Goal: Information Seeking & Learning: Compare options

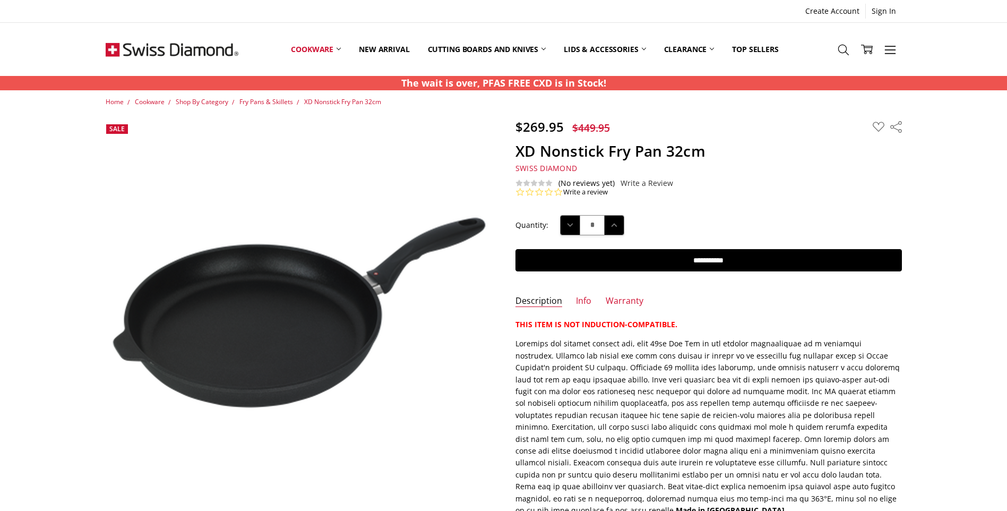
click at [257, 101] on span "Fry Pans & Skillets" at bounding box center [266, 101] width 54 height 9
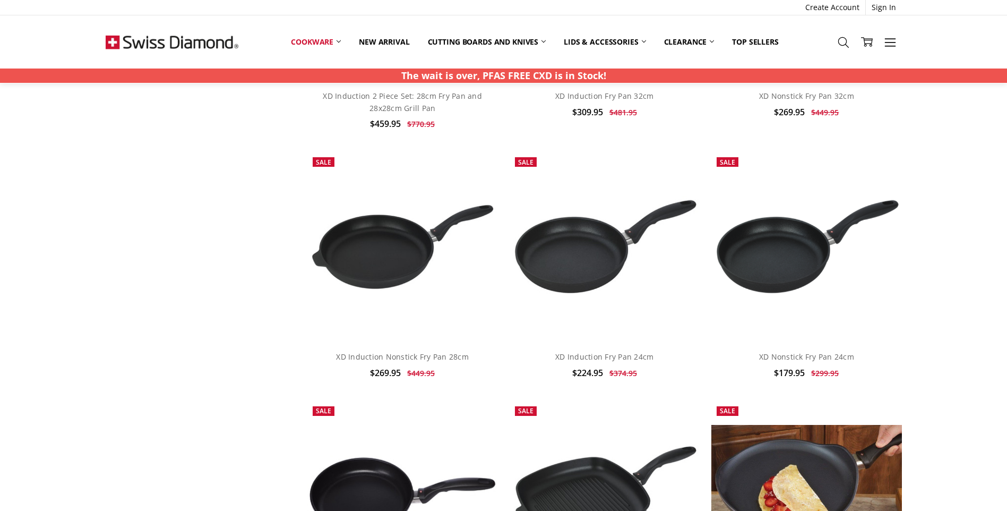
scroll to position [2229, 0]
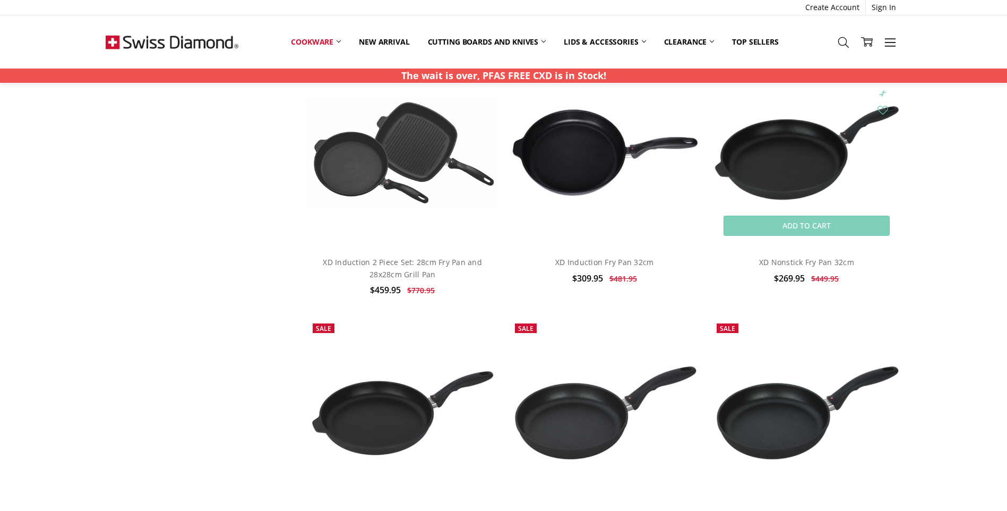
click at [799, 157] on img at bounding box center [806, 152] width 190 height 101
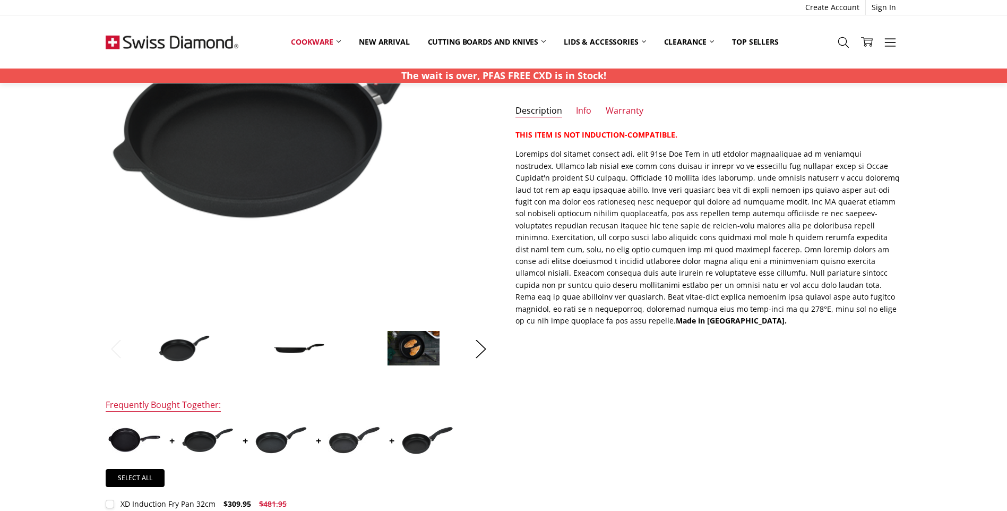
scroll to position [212, 0]
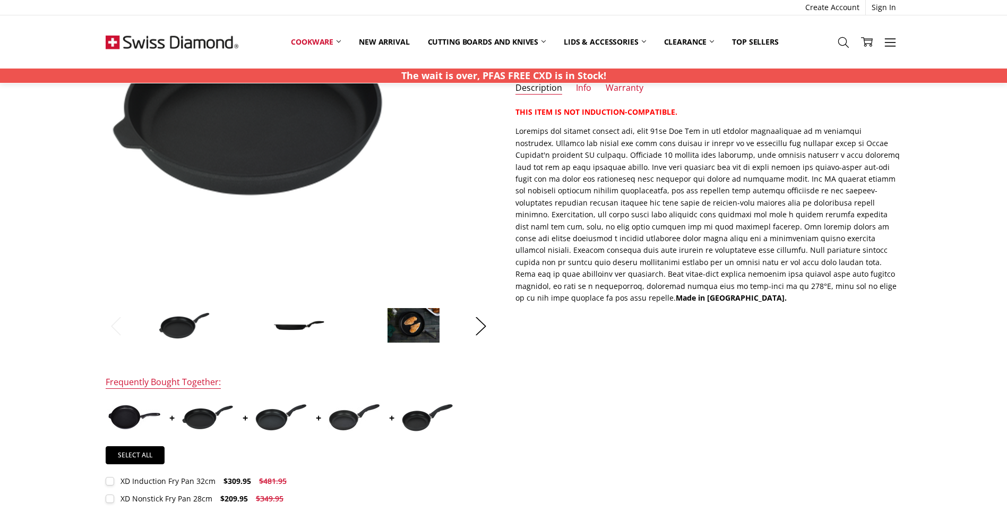
click at [282, 327] on img at bounding box center [298, 326] width 53 height 12
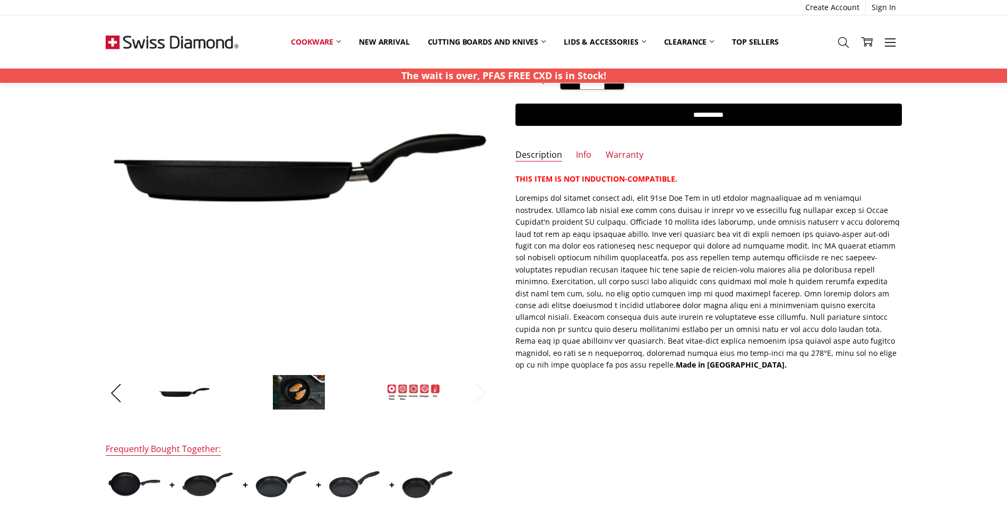
scroll to position [106, 0]
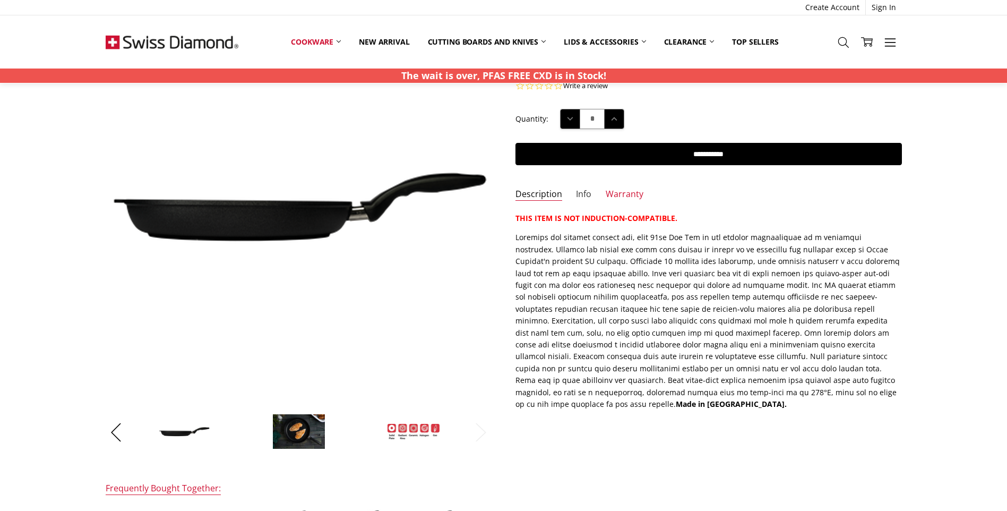
click at [584, 192] on link "Info" at bounding box center [583, 194] width 15 height 12
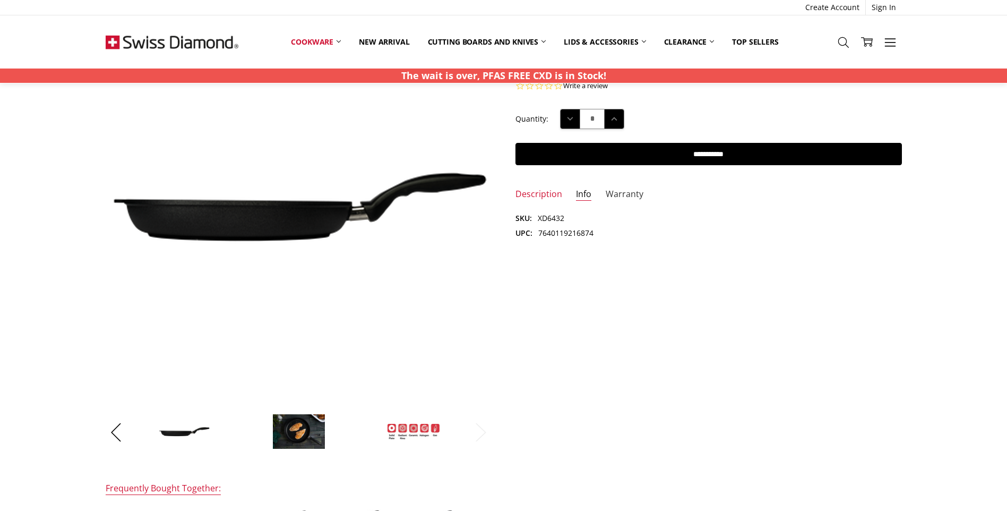
click at [612, 194] on link "Warranty" at bounding box center [625, 194] width 38 height 12
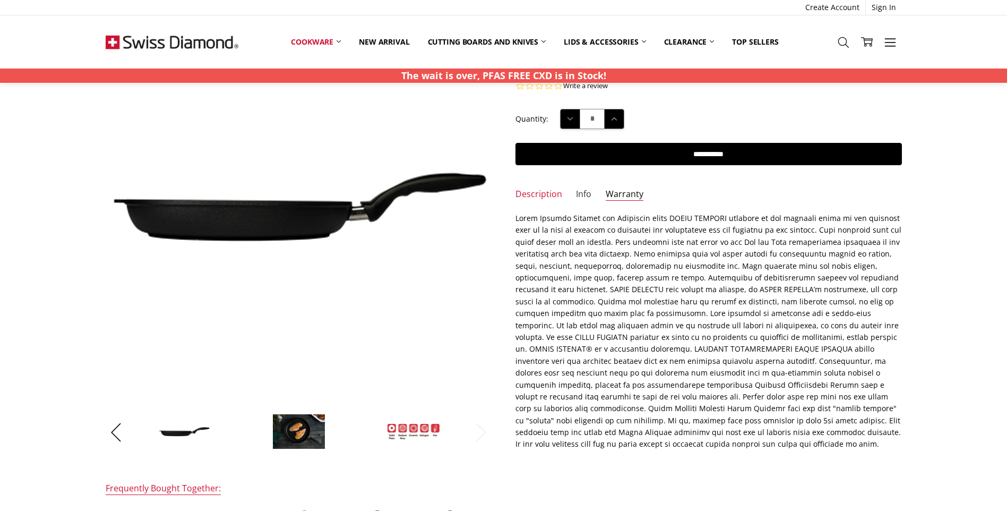
click at [576, 197] on link "Info" at bounding box center [583, 194] width 15 height 12
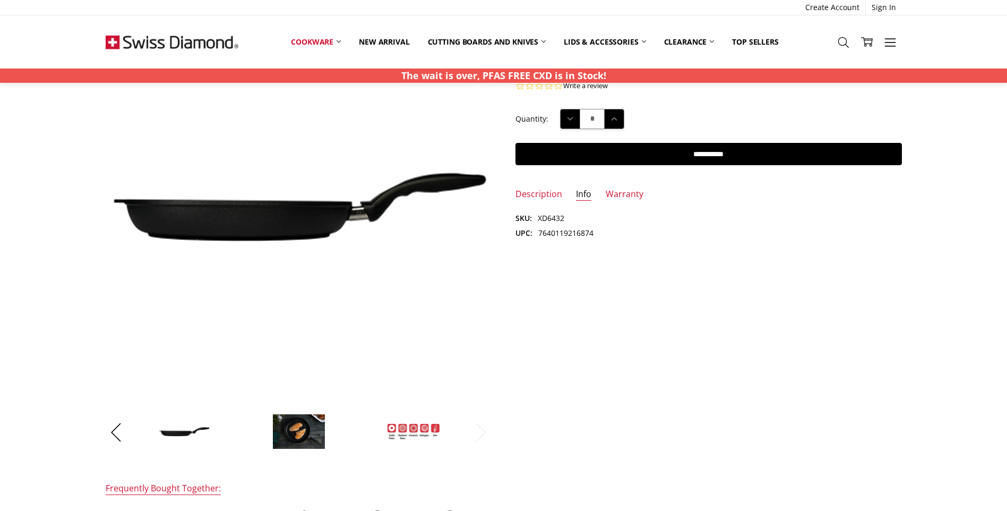
click at [430, 438] on img at bounding box center [413, 431] width 53 height 16
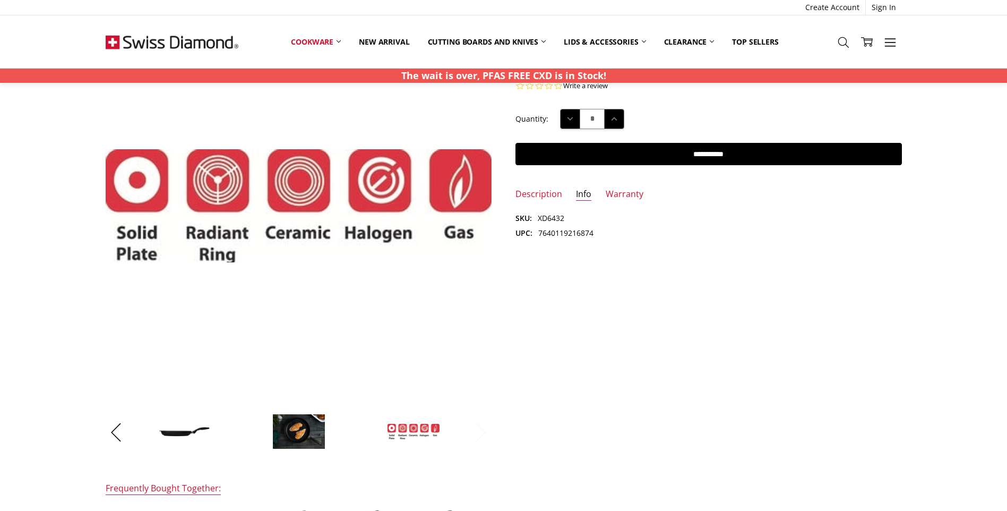
click at [484, 435] on button "Next" at bounding box center [480, 432] width 21 height 32
click at [479, 429] on button "Next" at bounding box center [480, 432] width 21 height 32
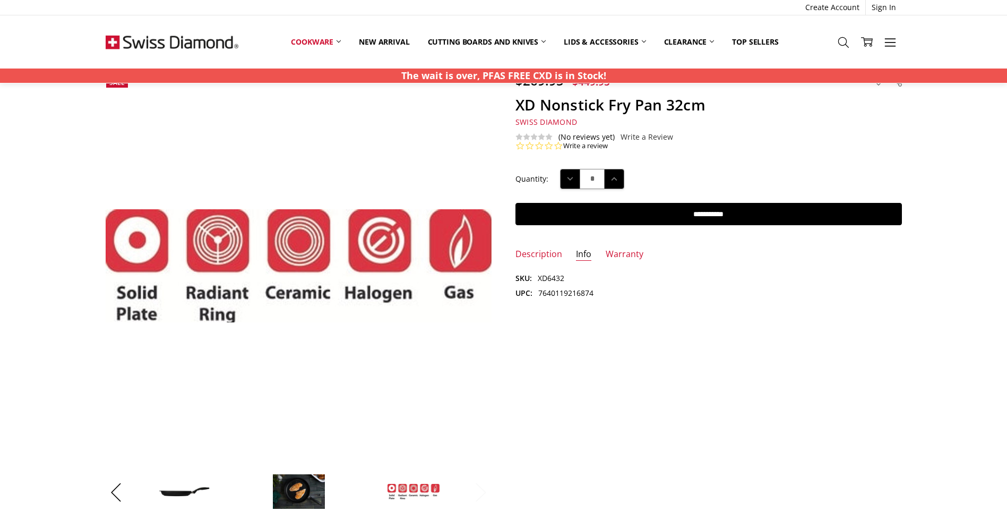
scroll to position [0, 0]
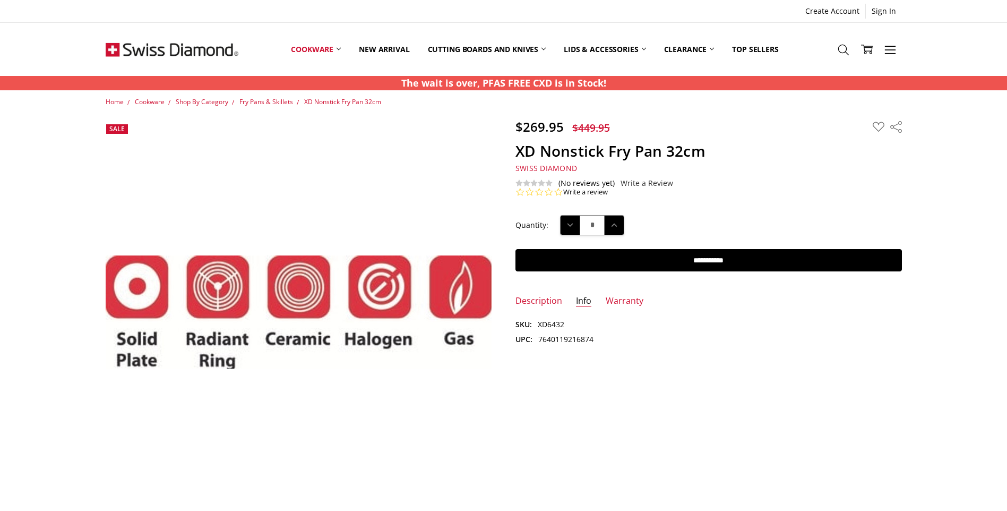
click at [679, 365] on div "$269.95 $449.95 MSRP: You save Add to Wish List" at bounding box center [503, 456] width 820 height 675
click at [526, 299] on link "Description" at bounding box center [538, 301] width 47 height 12
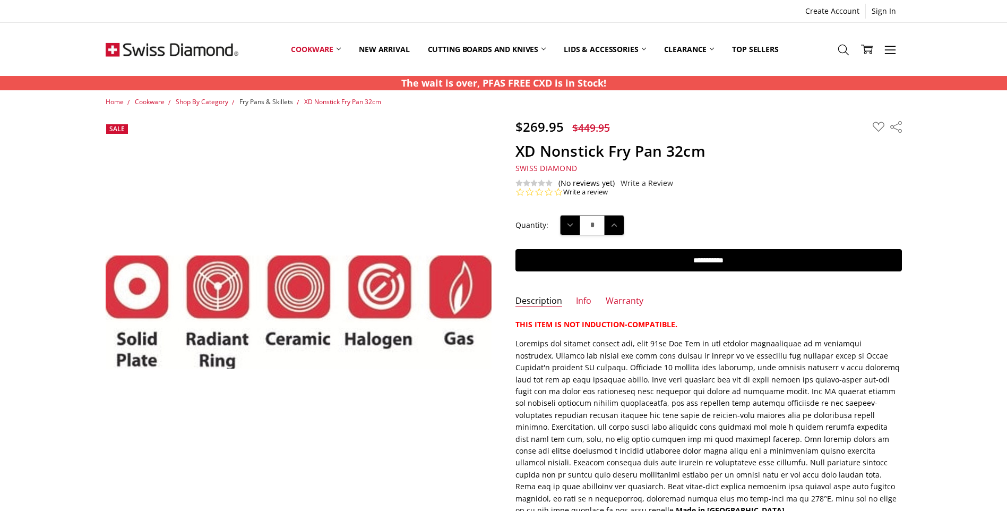
click at [268, 97] on span "Fry Pans & Skillets" at bounding box center [266, 101] width 54 height 9
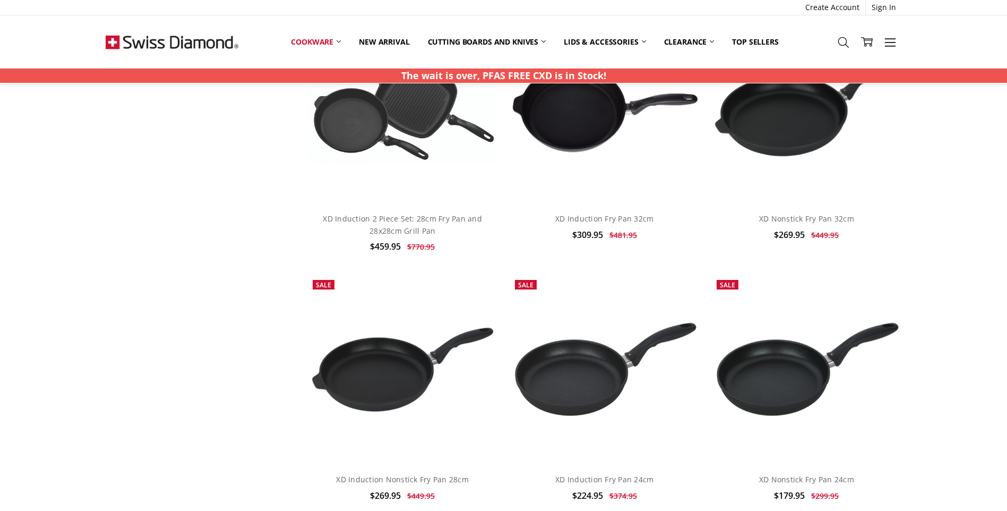
scroll to position [2229, 0]
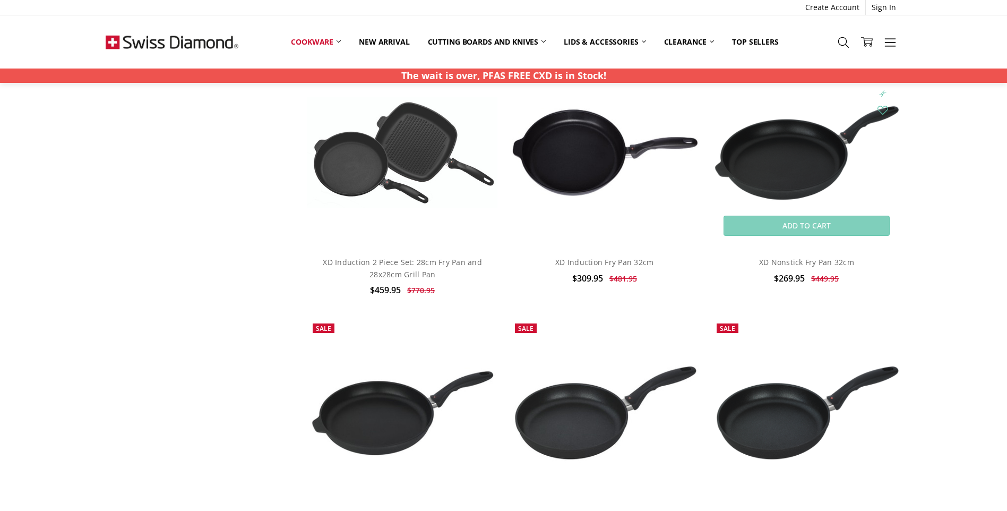
click at [796, 194] on img at bounding box center [806, 152] width 190 height 101
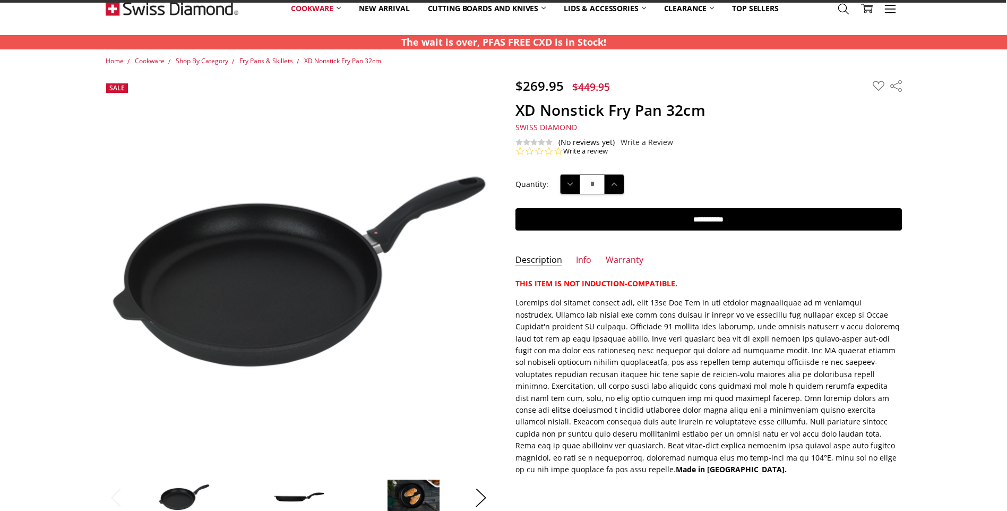
scroll to position [53, 0]
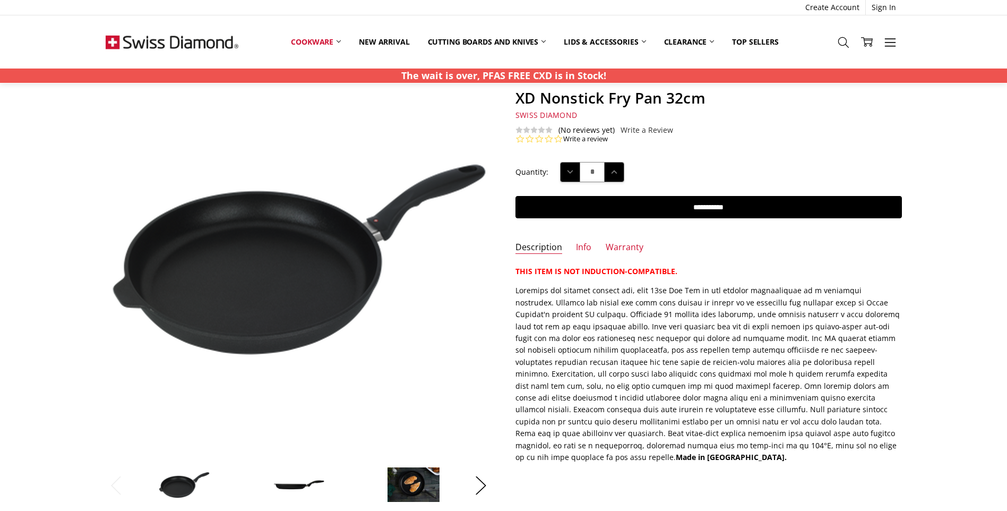
click at [285, 488] on img at bounding box center [298, 485] width 53 height 12
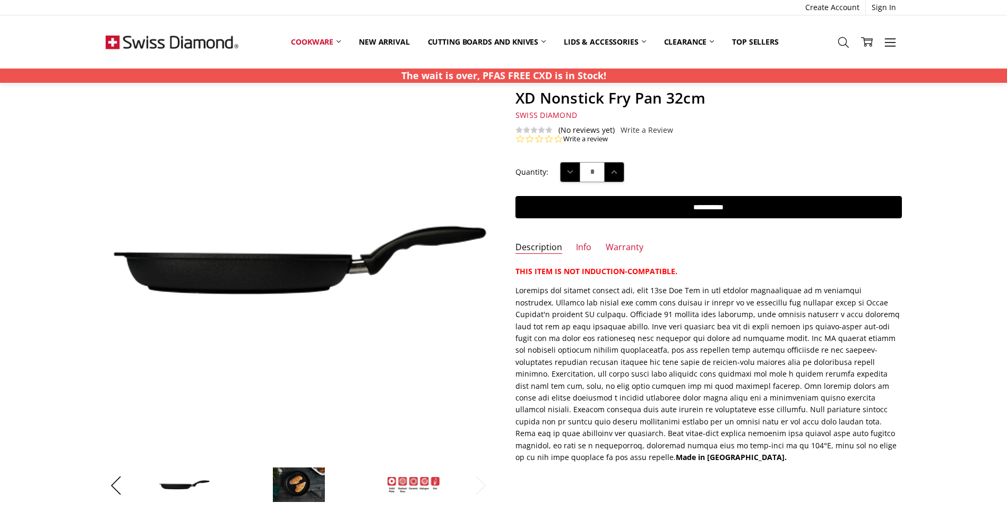
click at [168, 483] on img at bounding box center [184, 485] width 53 height 12
click at [110, 484] on button "Previous" at bounding box center [116, 485] width 21 height 32
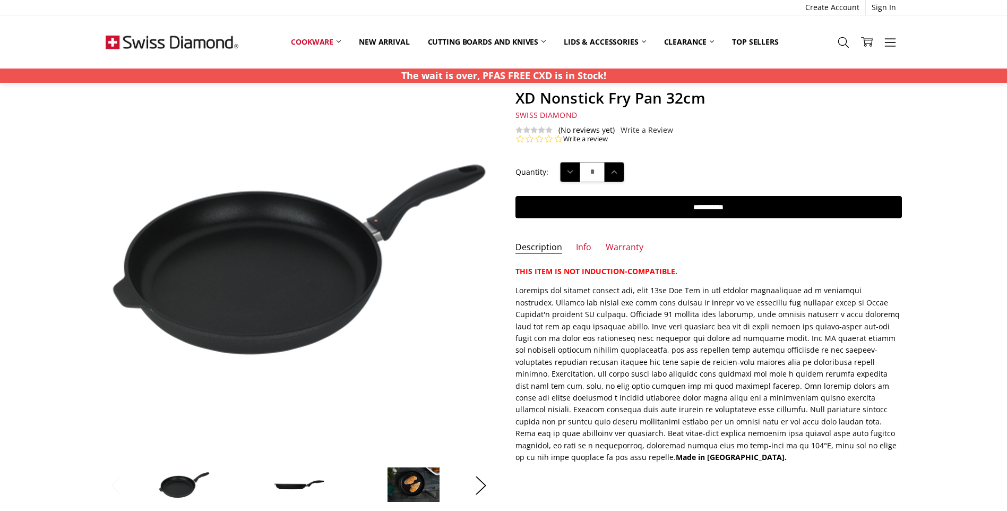
click at [110, 484] on button "Previous" at bounding box center [116, 485] width 21 height 32
click at [476, 480] on button "Next" at bounding box center [480, 485] width 21 height 32
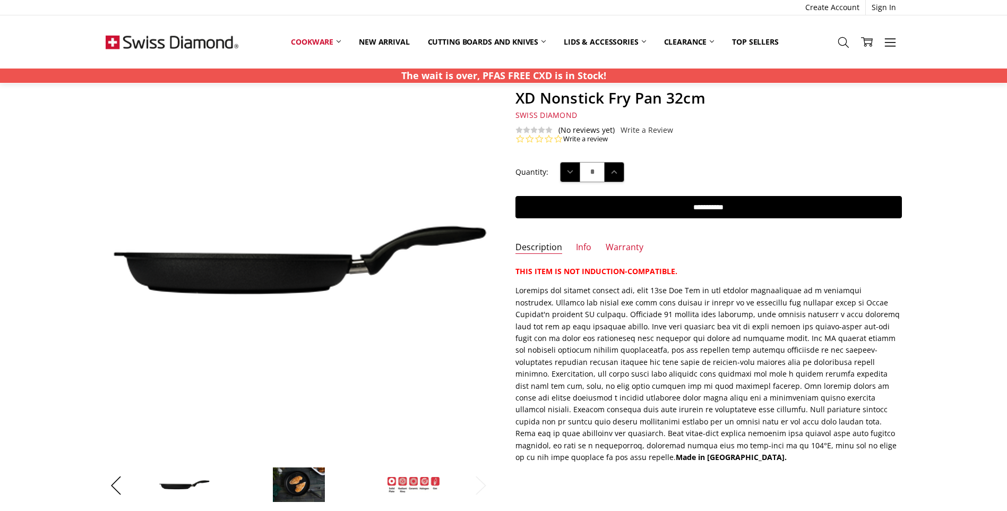
click at [156, 483] on li at bounding box center [183, 484] width 111 height 53
click at [828, 290] on p "Made in Switzerland." at bounding box center [708, 374] width 386 height 178
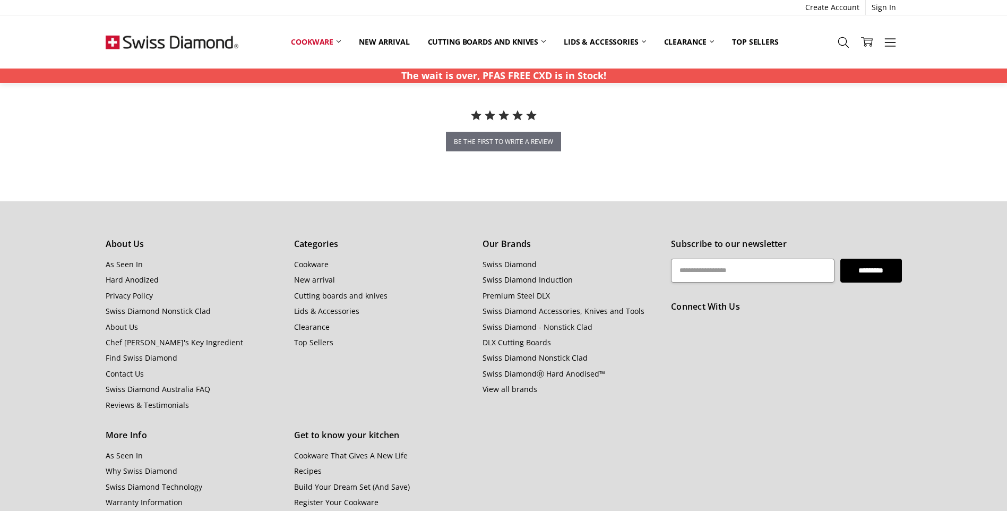
scroll to position [849, 0]
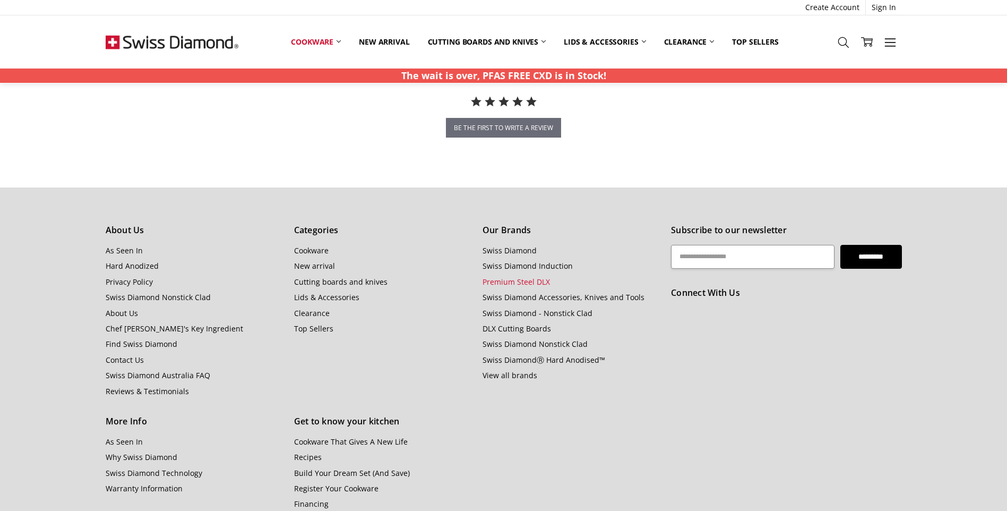
click at [507, 279] on link "Premium Steel DLX" at bounding box center [516, 282] width 67 height 10
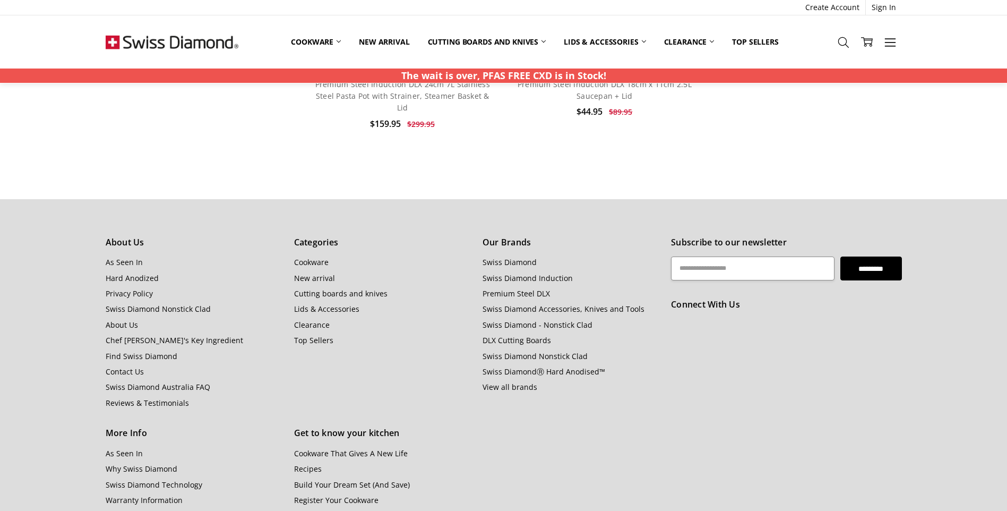
scroll to position [2176, 0]
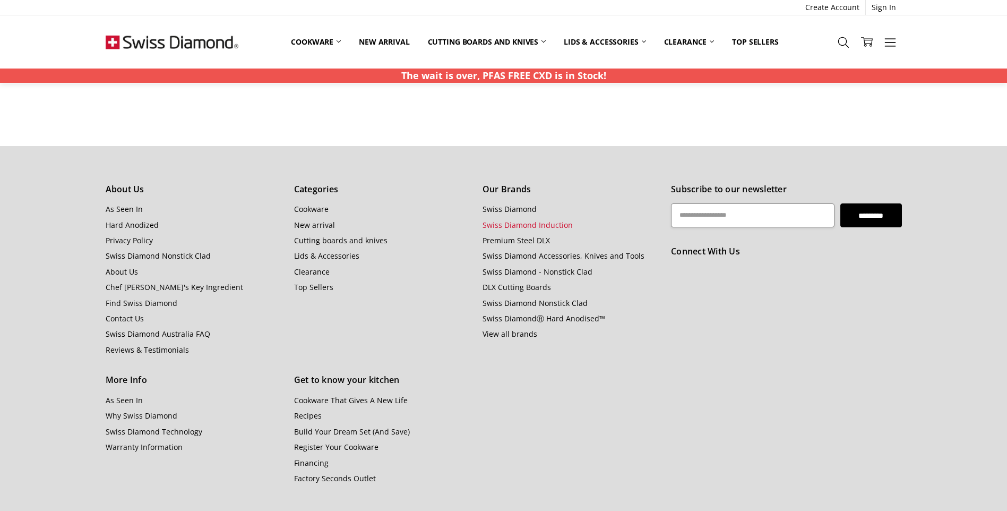
click at [517, 225] on link "Swiss Diamond Induction" at bounding box center [528, 225] width 90 height 10
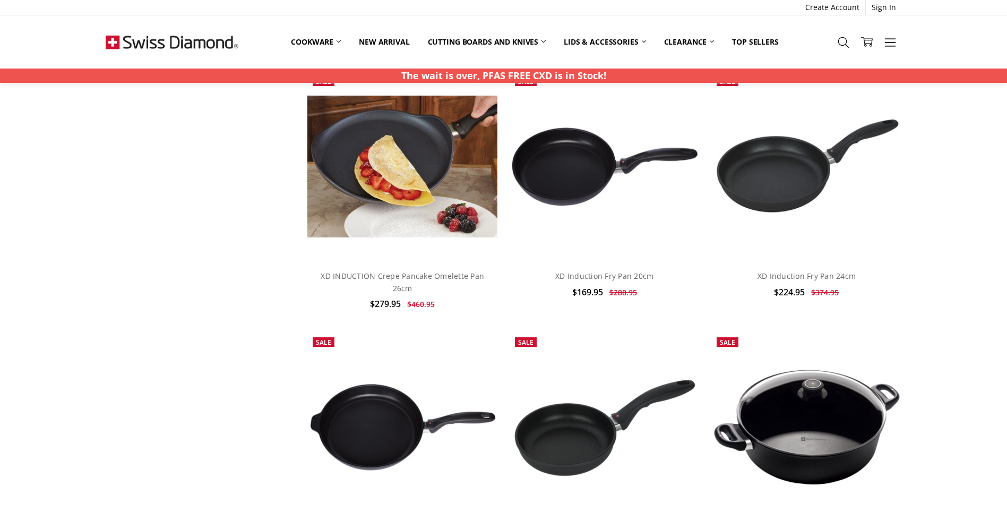
scroll to position [2123, 0]
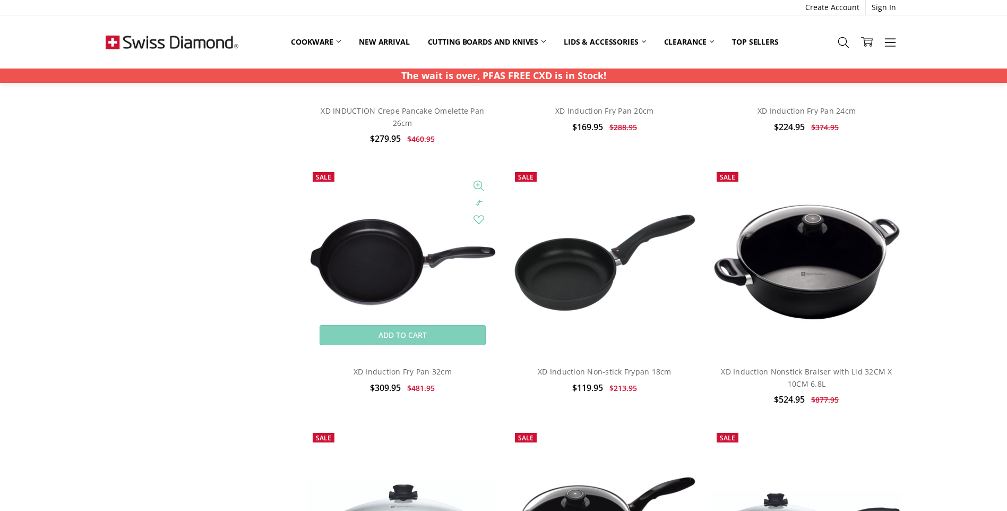
click at [380, 258] on img at bounding box center [402, 262] width 190 height 90
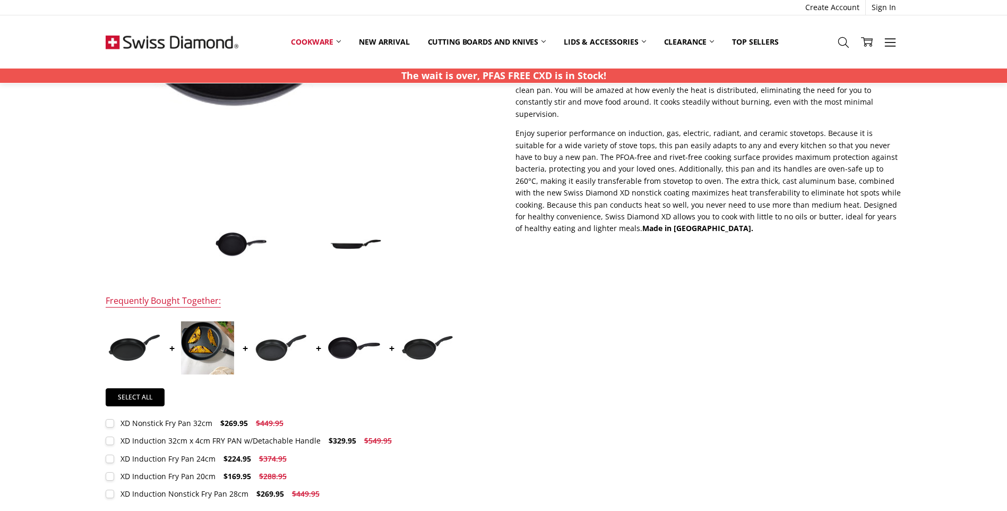
scroll to position [318, 0]
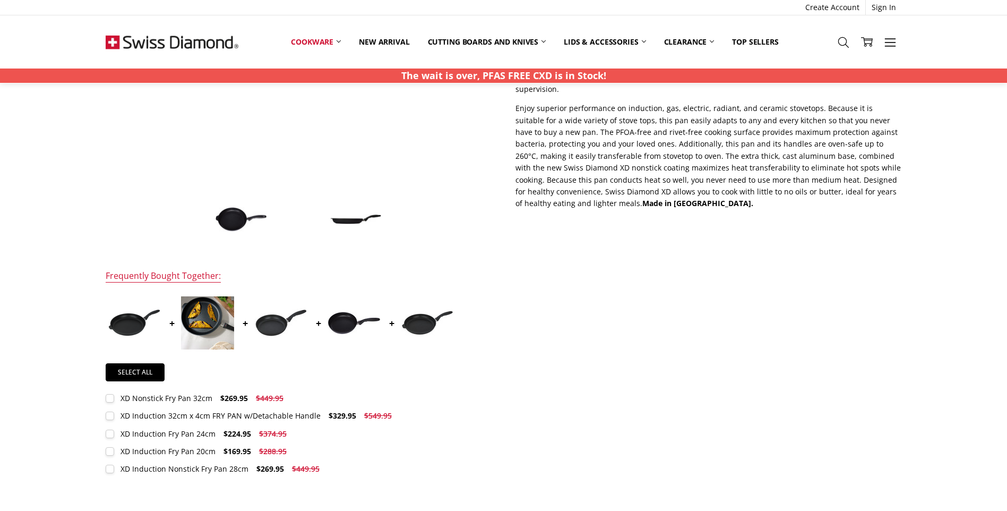
click at [176, 398] on div "XD Nonstick Fry Pan 32cm" at bounding box center [166, 398] width 92 height 10
click at [136, 337] on img at bounding box center [134, 322] width 53 height 28
click at [130, 324] on img at bounding box center [134, 322] width 53 height 28
click at [760, 345] on div "$309.95 $481.95 MSRP: You save Add to Wish List" at bounding box center [503, 149] width 820 height 699
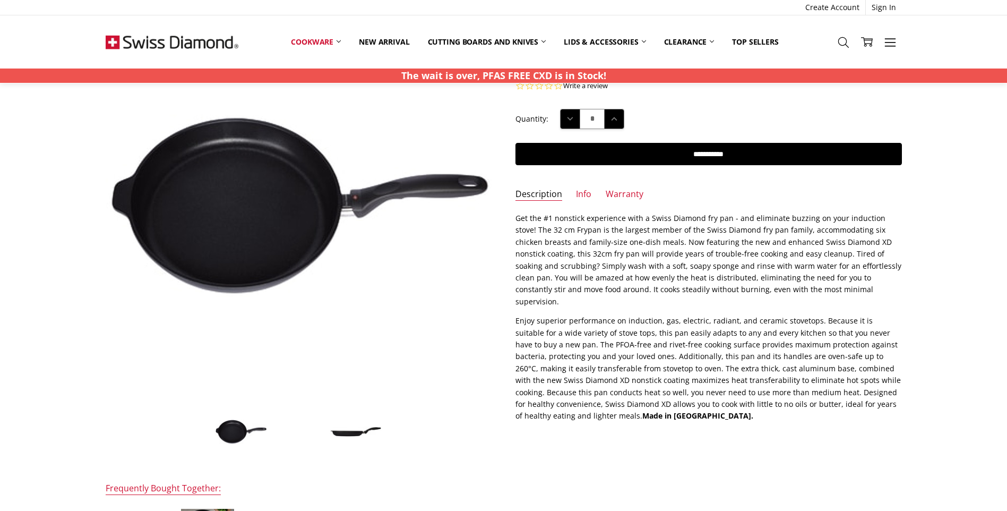
scroll to position [0, 0]
